Goal: Find specific page/section: Find specific page/section

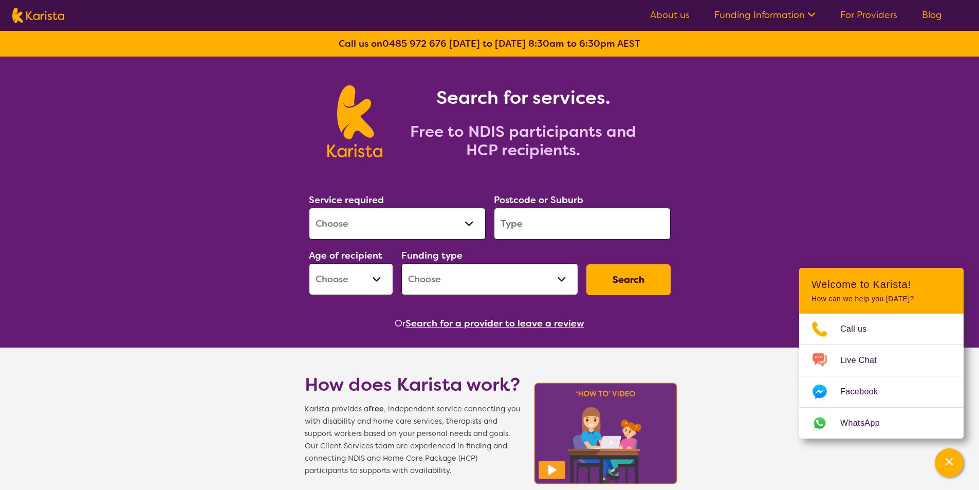
click at [478, 322] on button "Search for a provider to leave a review" at bounding box center [495, 323] width 179 height 15
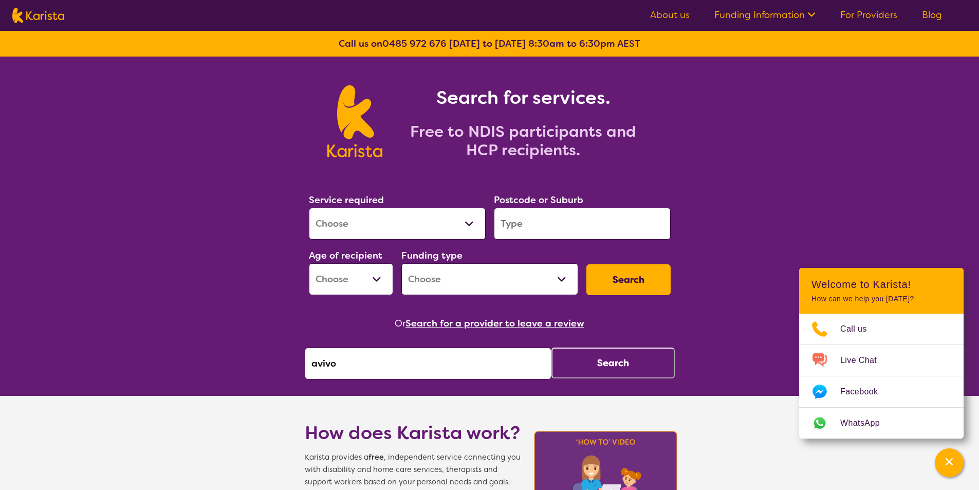
click at [363, 370] on input "avivo" at bounding box center [428, 363] width 247 height 32
click at [593, 368] on button "Search" at bounding box center [613, 362] width 123 height 31
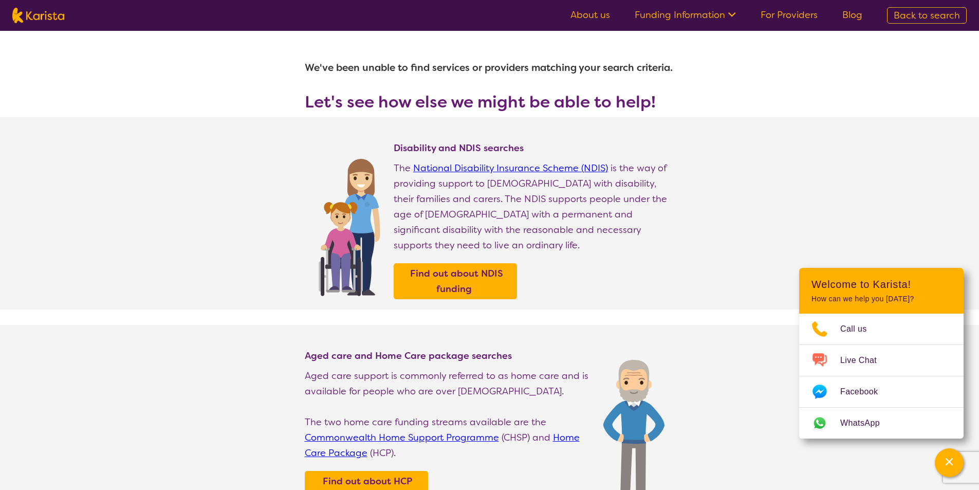
click at [39, 11] on img at bounding box center [38, 15] width 52 height 15
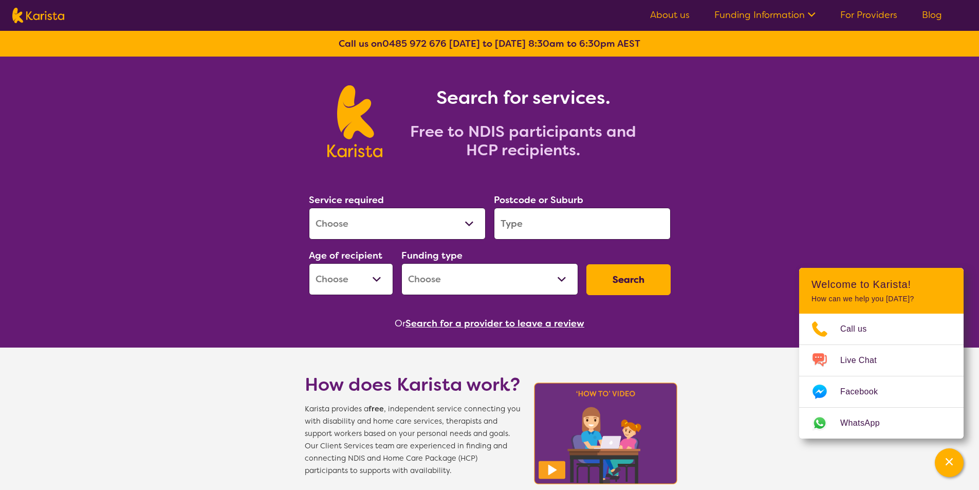
click at [482, 321] on button "Search for a provider to leave a review" at bounding box center [495, 323] width 179 height 15
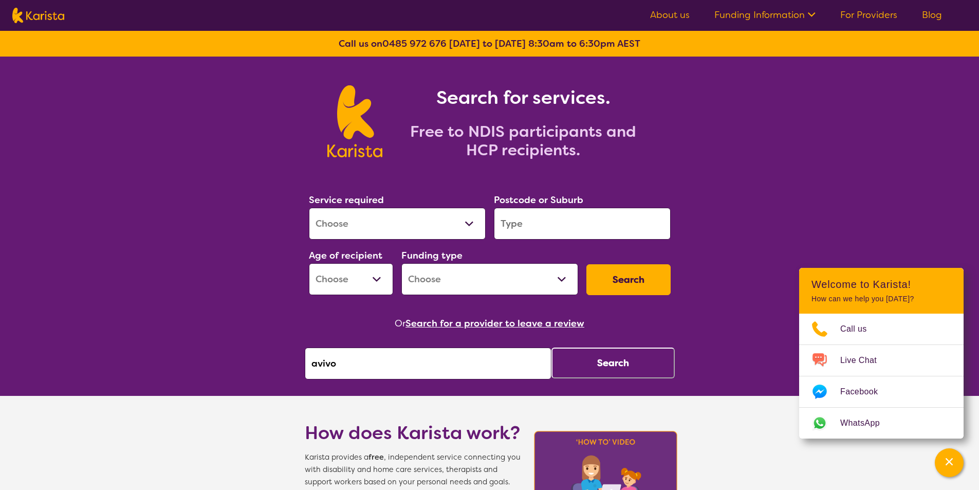
click at [373, 372] on input "avivo" at bounding box center [428, 363] width 247 height 32
click at [614, 359] on button "Search" at bounding box center [613, 362] width 123 height 31
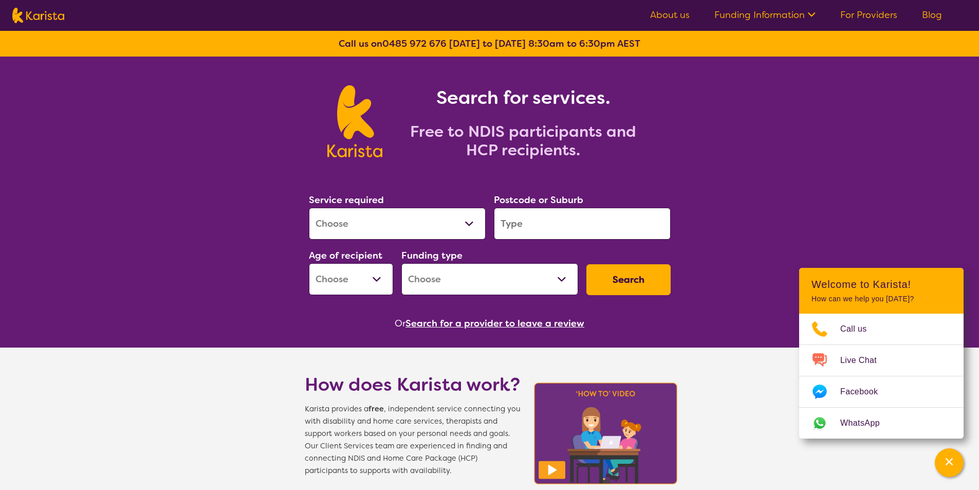
click at [482, 322] on button "Search for a provider to leave a review" at bounding box center [495, 323] width 179 height 15
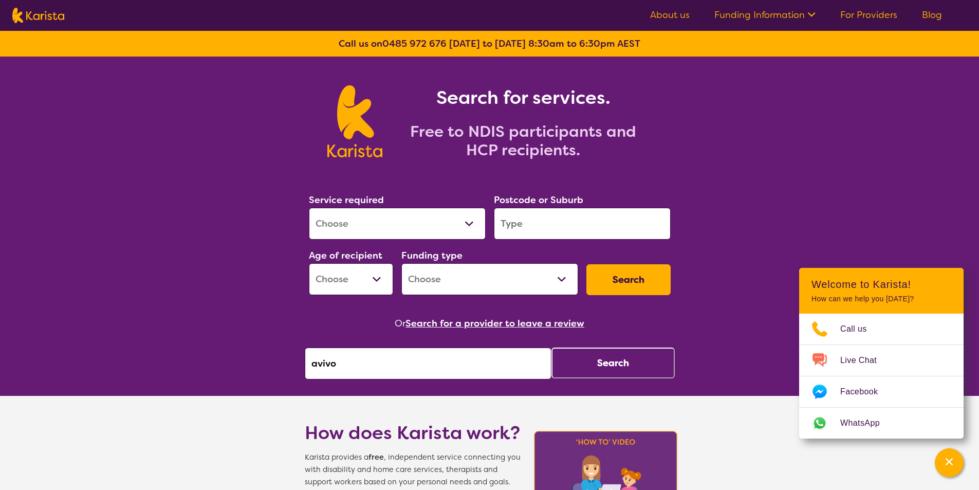
click at [381, 355] on input "avivo" at bounding box center [428, 363] width 247 height 32
type input "Avivo"
click button "Search" at bounding box center [613, 362] width 123 height 31
